Goal: Contribute content

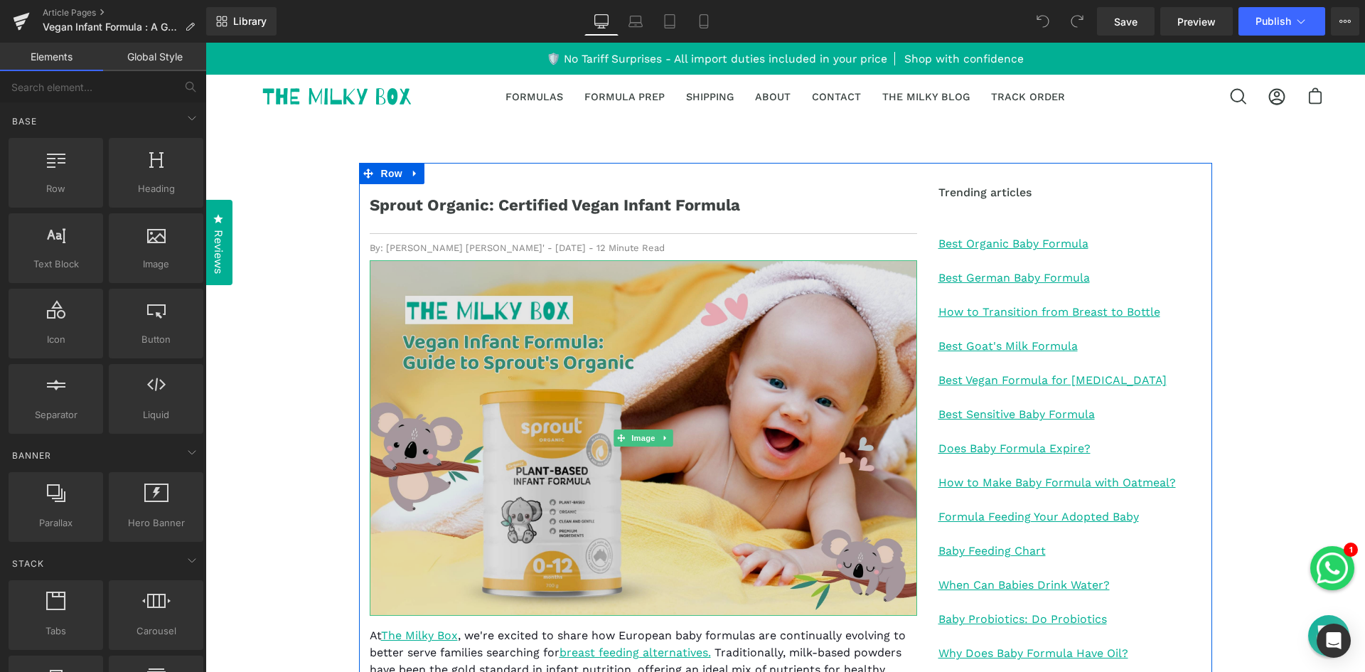
click at [644, 390] on img at bounding box center [643, 437] width 547 height 355
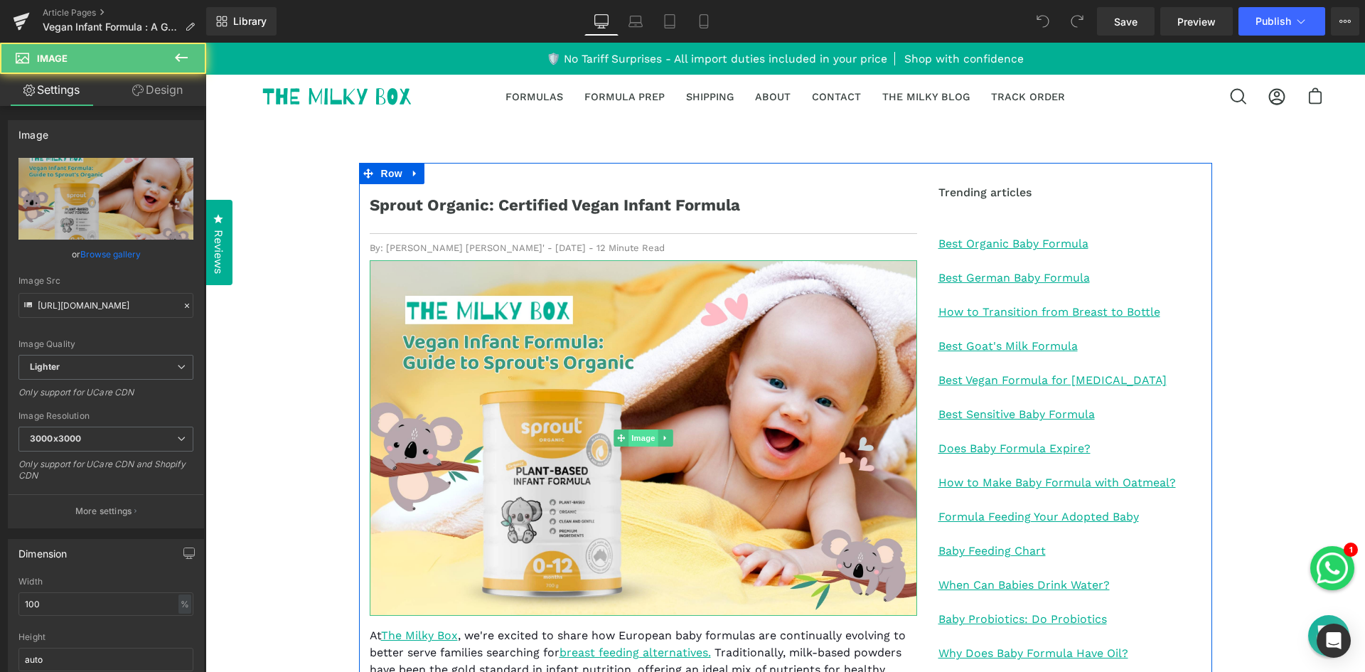
click at [643, 440] on span "Image" at bounding box center [643, 437] width 30 height 17
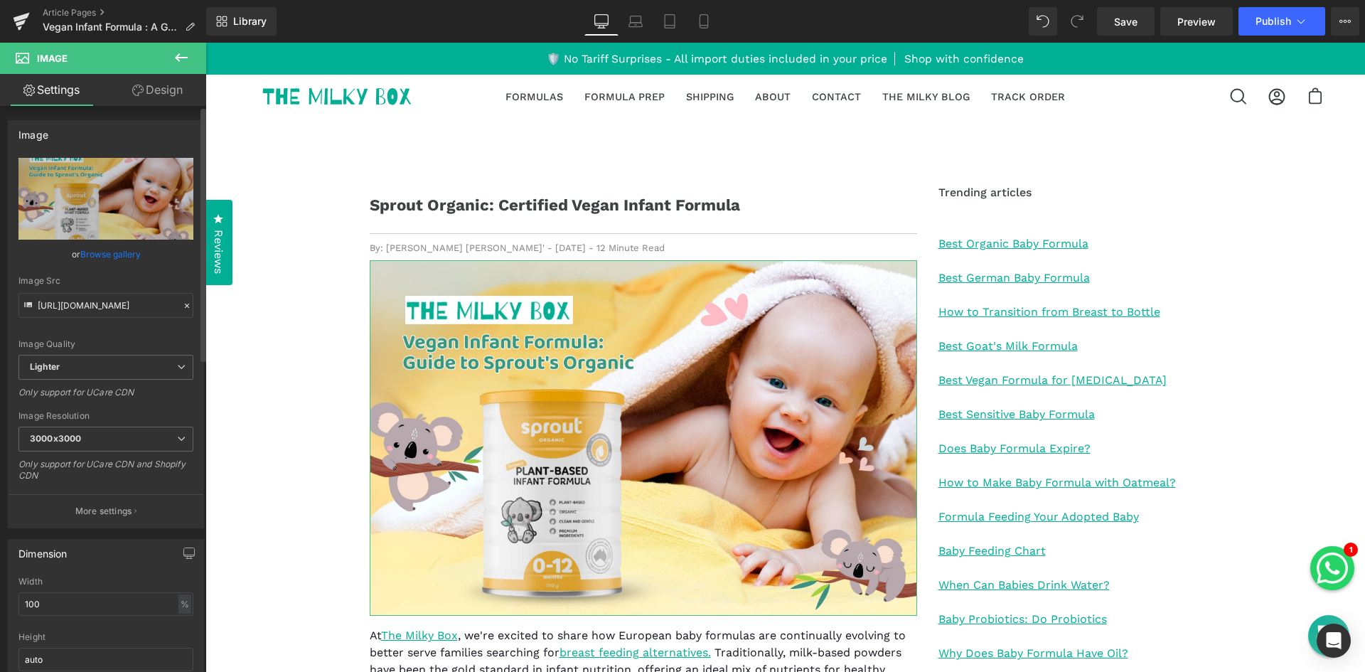
click at [110, 250] on link "Browse gallery" at bounding box center [110, 254] width 60 height 25
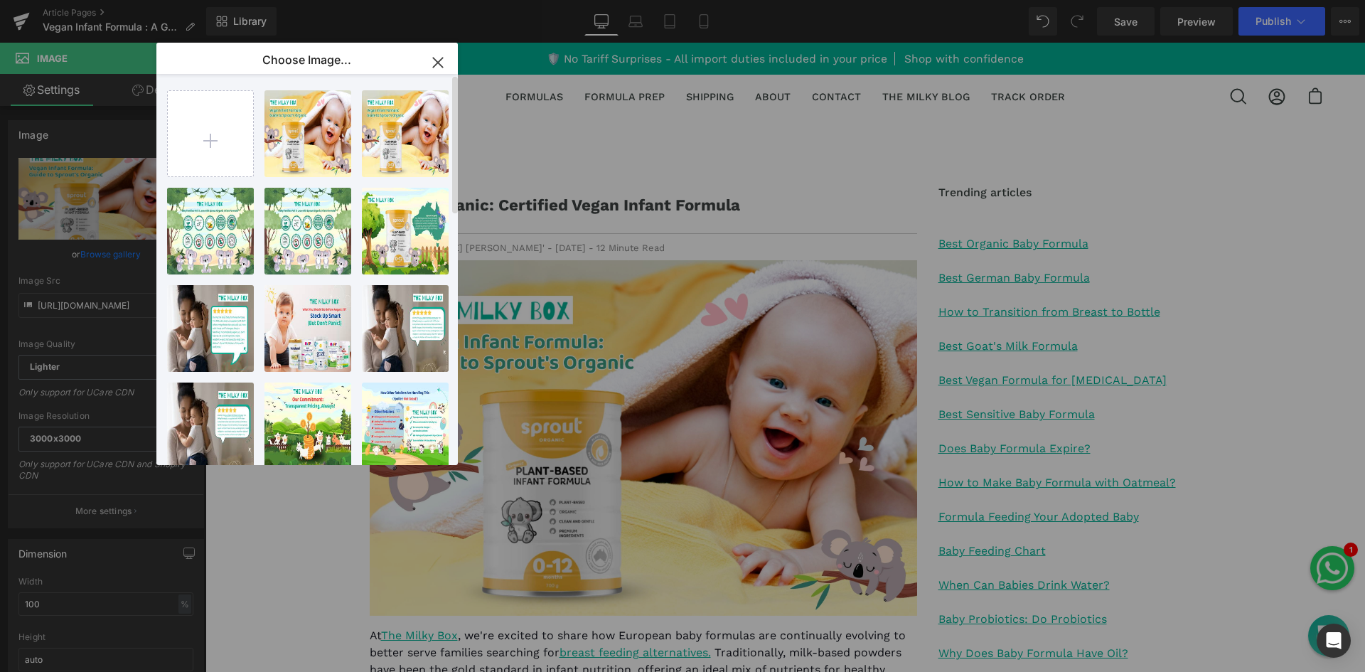
click at [255, 137] on div "_Vegan ...anic.jpg 1.48 MB Delete image? Yes No _Vegan ...anic.jpg 1.48 MB Dele…" at bounding box center [315, 272] width 296 height 397
click at [220, 136] on input "file" at bounding box center [210, 133] width 85 height 85
type input "C:\fakepath\_Vegan Infant Formula Guide to Sprout's Organic (1).jpg"
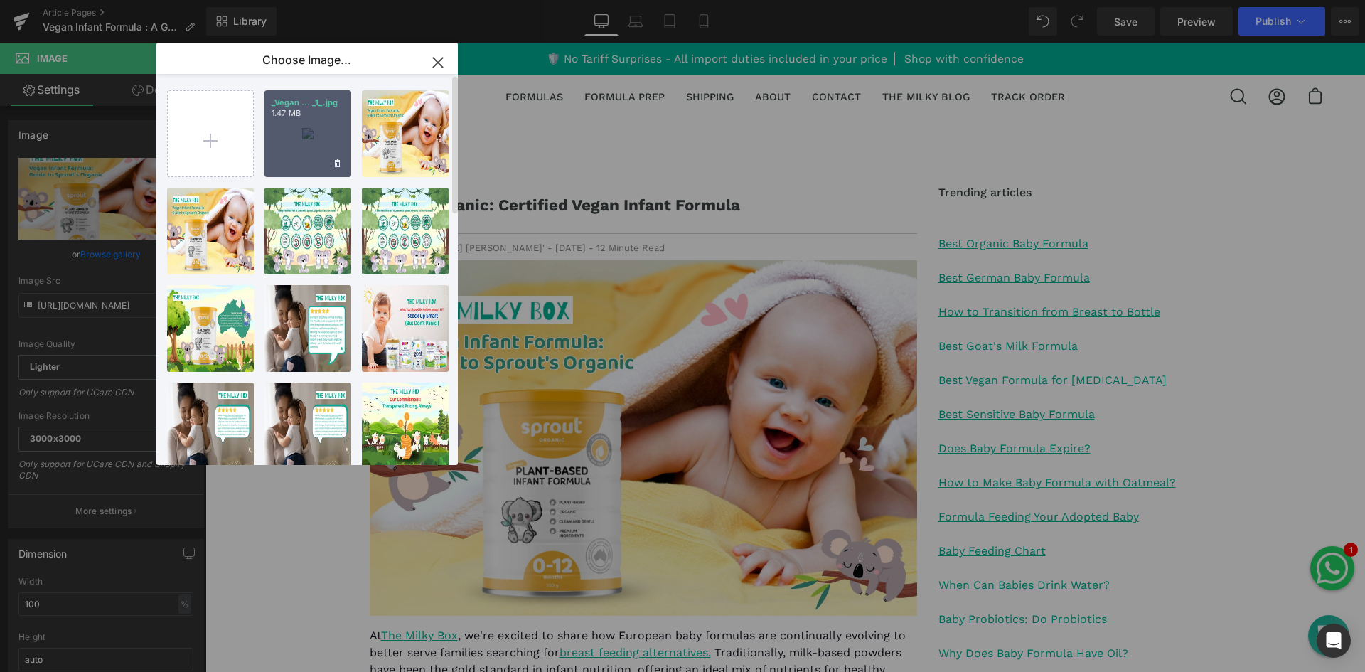
click at [286, 132] on div "_Vegan ... _1_.jpg 1.47 MB" at bounding box center [307, 133] width 87 height 87
type input "[URL][DOMAIN_NAME]"
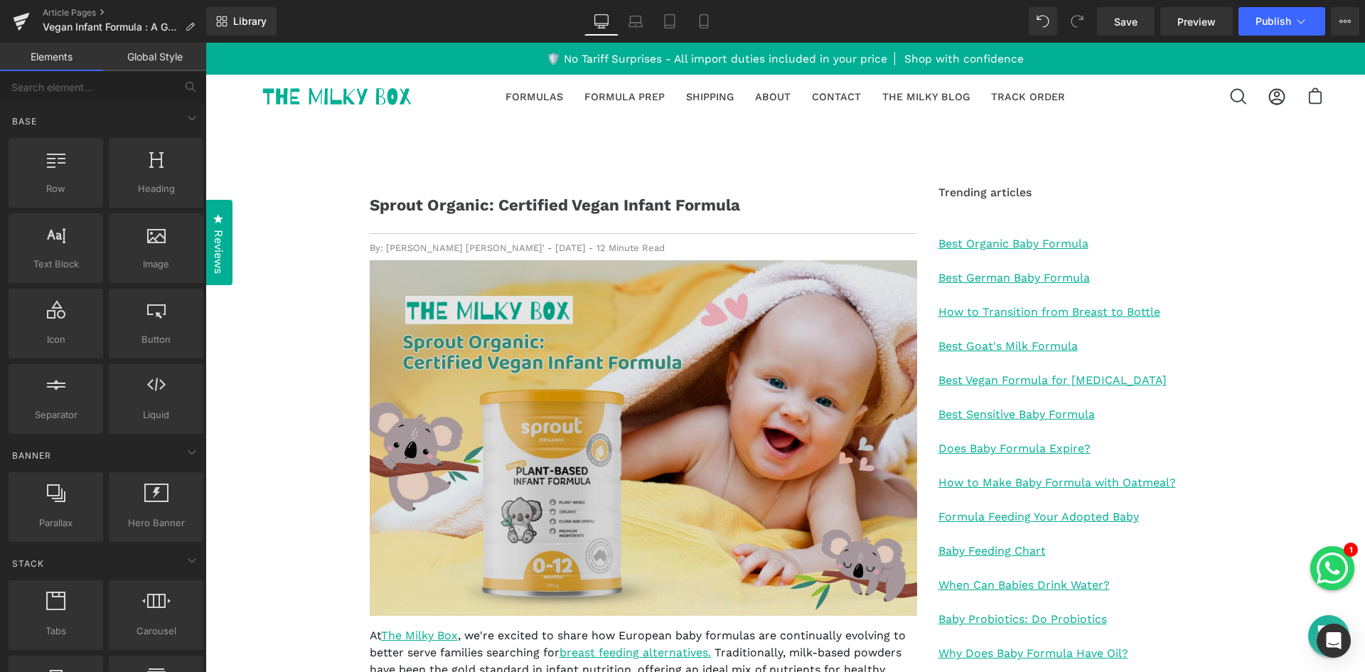
click at [765, 378] on img at bounding box center [643, 437] width 547 height 355
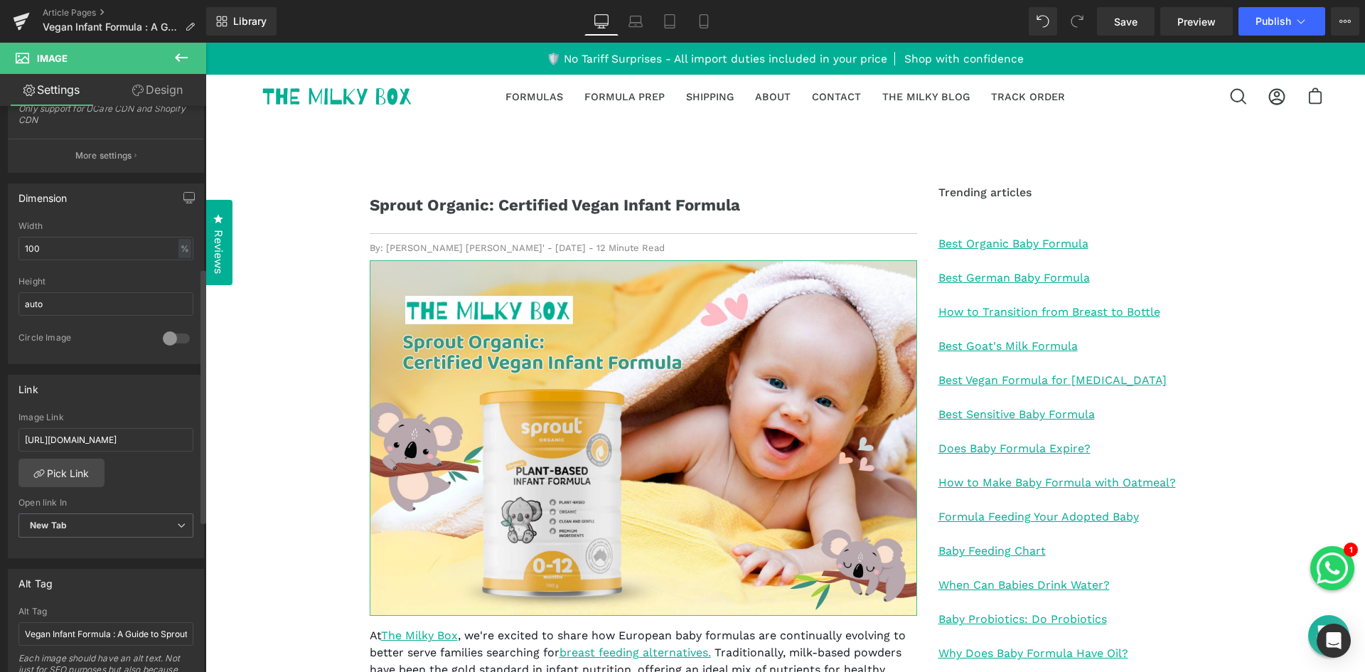
scroll to position [427, 0]
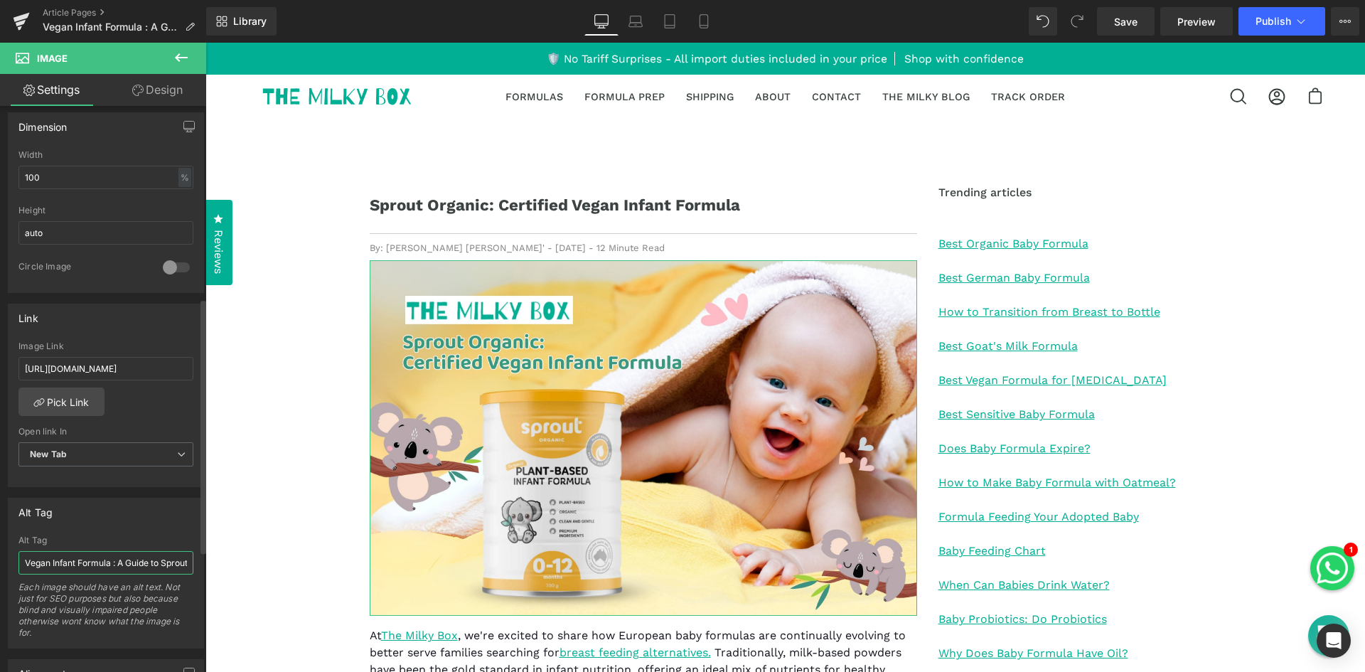
click at [135, 571] on input "Vegan Infant Formula : A Guide to Sprout's Organic" at bounding box center [105, 562] width 175 height 23
type input "Sprout Organic: Certified Vegan Infant Formula"
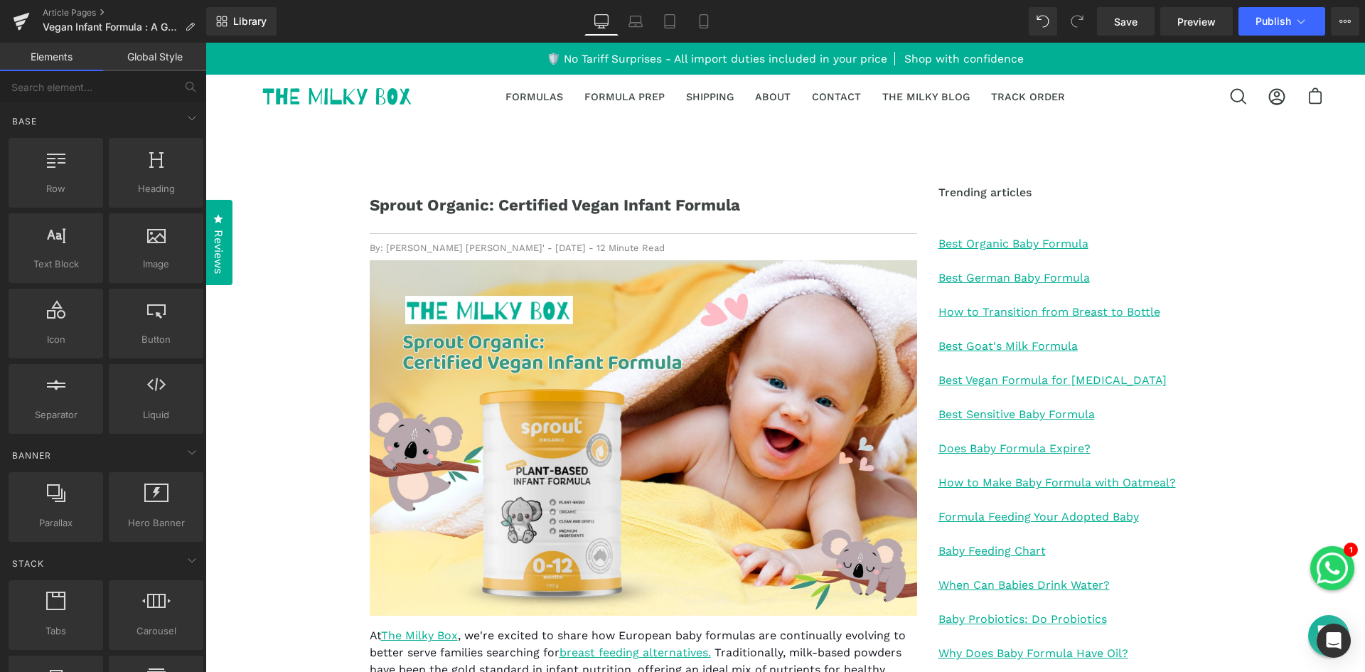
scroll to position [0, 0]
click at [1137, 21] on span "Save" at bounding box center [1125, 21] width 23 height 15
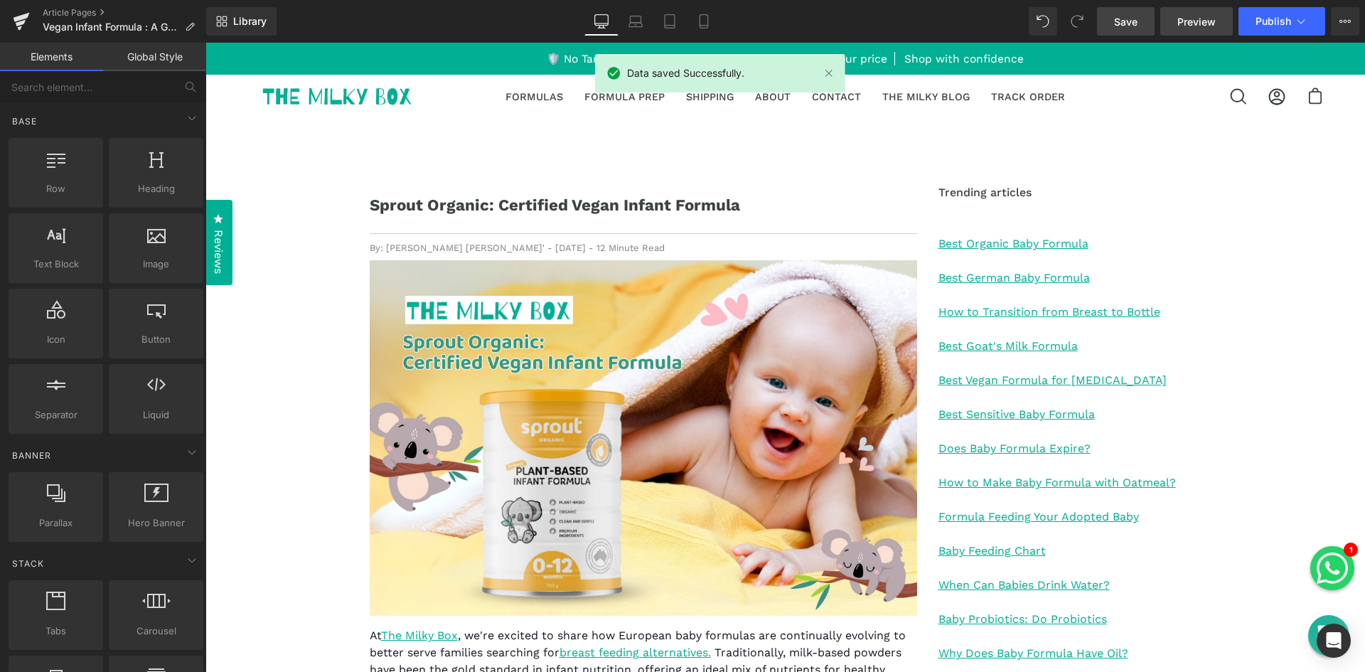
click at [1209, 14] on span "Preview" at bounding box center [1196, 21] width 38 height 15
